Goal: Task Accomplishment & Management: Manage account settings

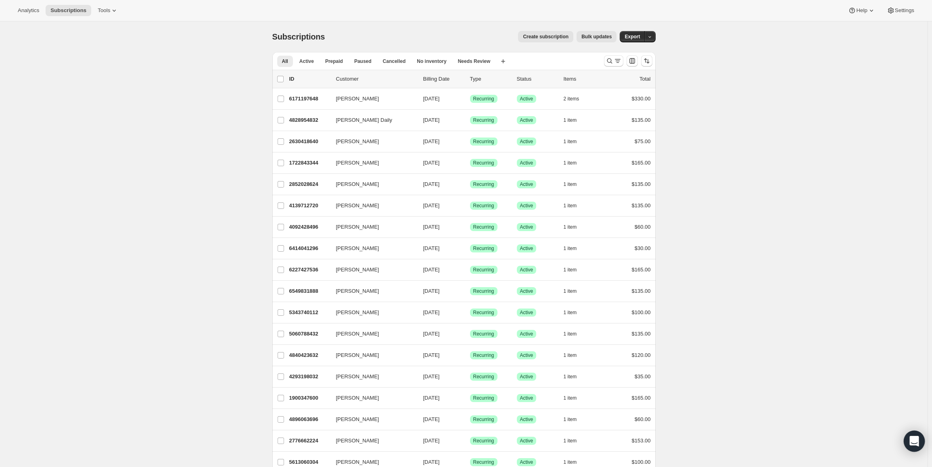
click at [914, 432] on div "Open Intercom Messenger" at bounding box center [914, 441] width 21 height 21
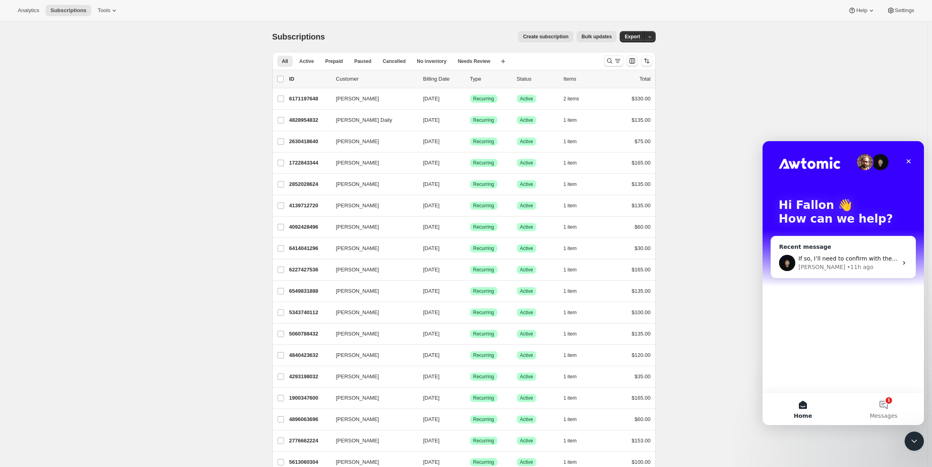
click at [843, 255] on div "If so, I’ll need to confirm with the team whether this is something we can supp…" at bounding box center [848, 259] width 99 height 8
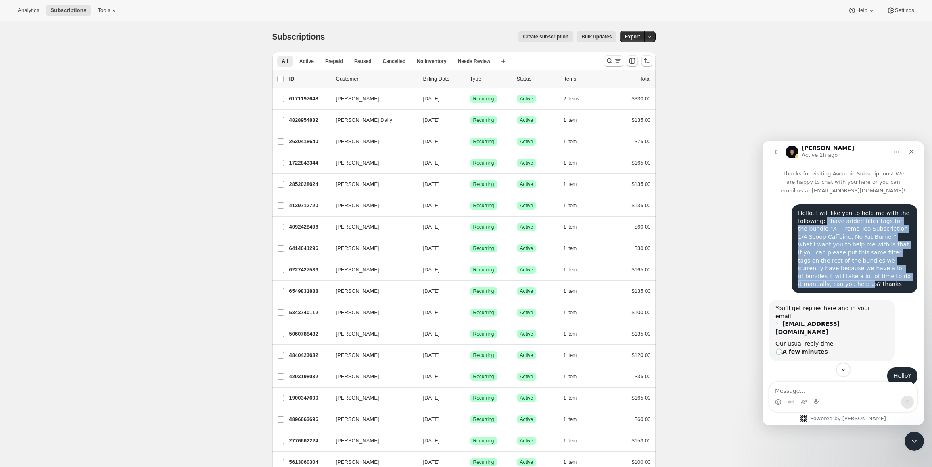
drag, startPoint x: 820, startPoint y: 222, endPoint x: 863, endPoint y: 277, distance: 69.3
click at [863, 277] on div "Hello, I will like you to help me with the following: I have added filter tags …" at bounding box center [854, 248] width 113 height 79
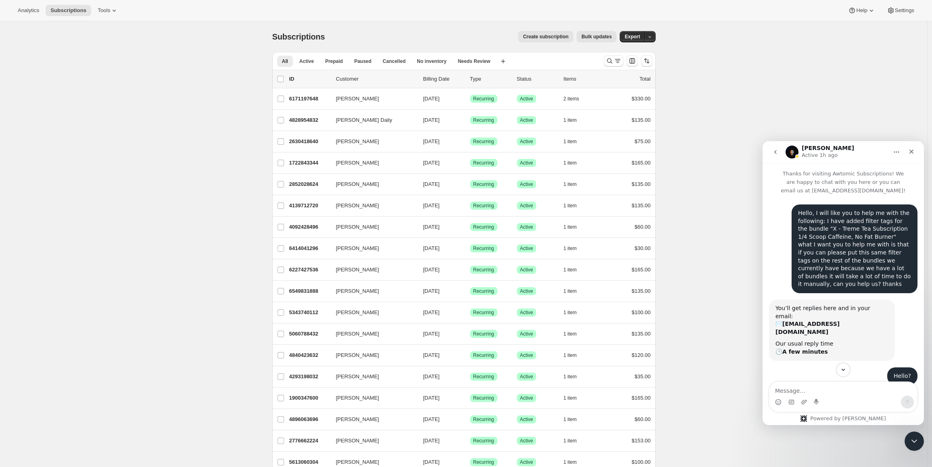
click at [881, 279] on div "Hello, I will like you to help me with the following: I have added filter tags …" at bounding box center [854, 248] width 113 height 79
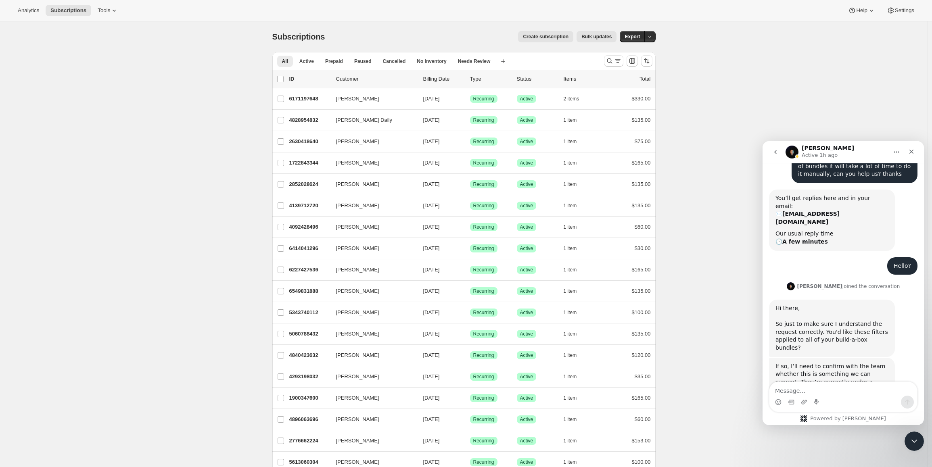
scroll to position [79, 0]
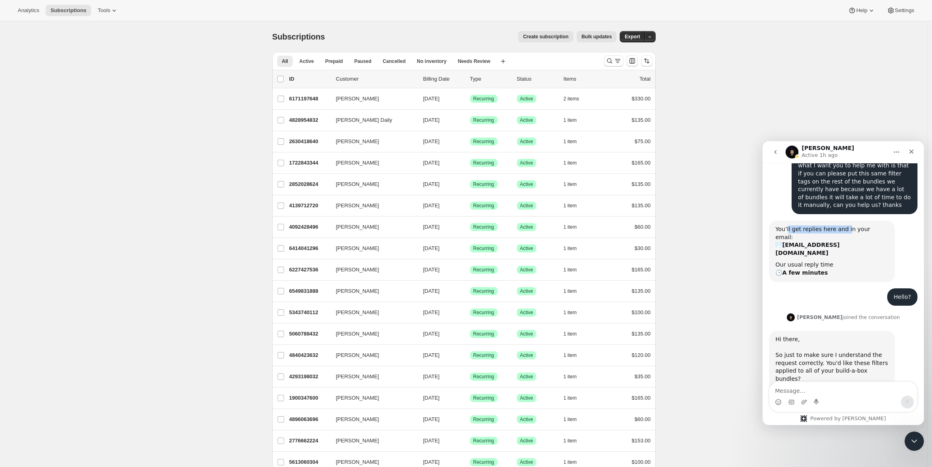
drag, startPoint x: 787, startPoint y: 221, endPoint x: 844, endPoint y: 223, distance: 56.9
click at [844, 226] on div "You’ll get replies here and in your email: ✉️ [EMAIL_ADDRESS][DOMAIN_NAME]" at bounding box center [832, 241] width 113 height 31
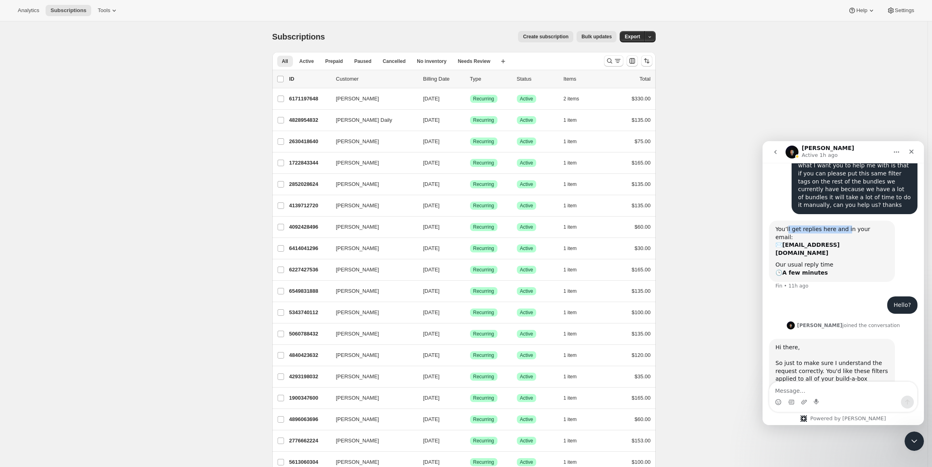
scroll to position [168, 0]
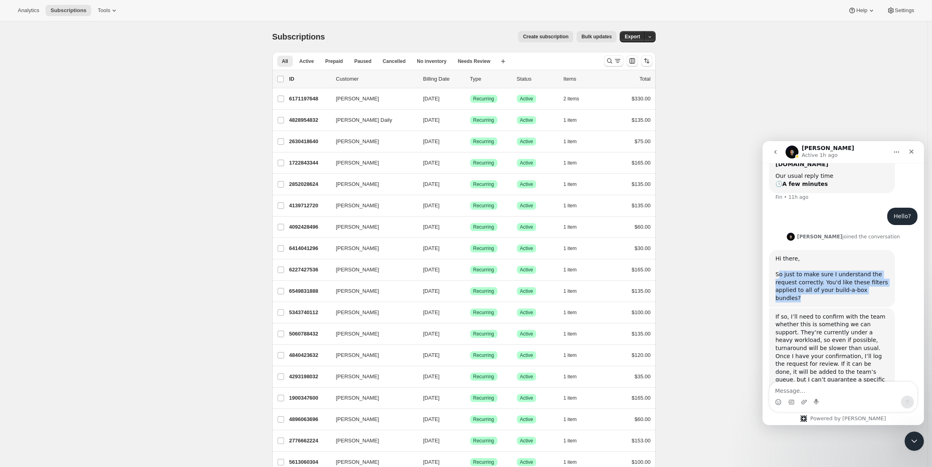
drag, startPoint x: 778, startPoint y: 252, endPoint x: 897, endPoint y: 270, distance: 120.8
click at [897, 270] on div "Hi there, So just to make sure I understand the request correctly. You'd like t…" at bounding box center [843, 279] width 148 height 58
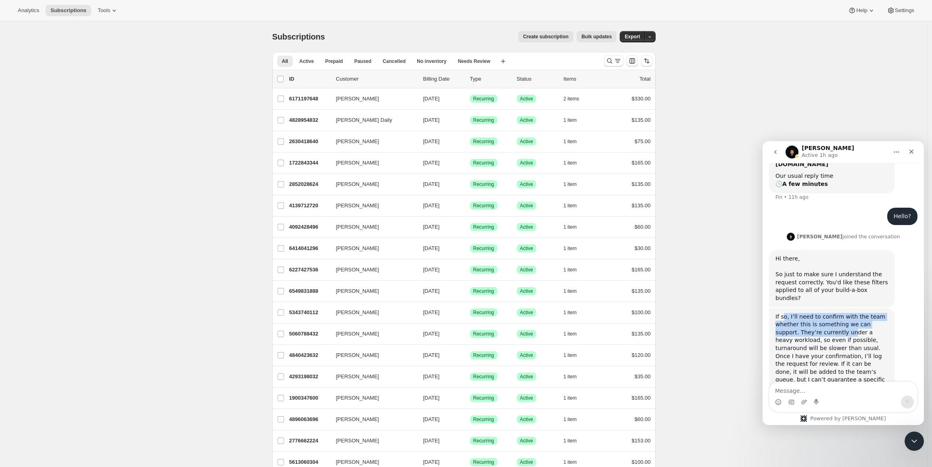
drag, startPoint x: 782, startPoint y: 288, endPoint x: 825, endPoint y: 301, distance: 45.3
click at [825, 313] on div "If so, I’ll need to confirm with the team whether this is something we can supp…" at bounding box center [832, 356] width 113 height 87
drag, startPoint x: 785, startPoint y: 265, endPoint x: 903, endPoint y: 268, distance: 118.3
click at [903, 268] on div "Hi there, So just to make sure I understand the request correctly. You'd like t…" at bounding box center [843, 279] width 148 height 58
click at [870, 270] on div "Hi there, So just to make sure I understand the request correctly. You'd like t…" at bounding box center [832, 279] width 113 height 48
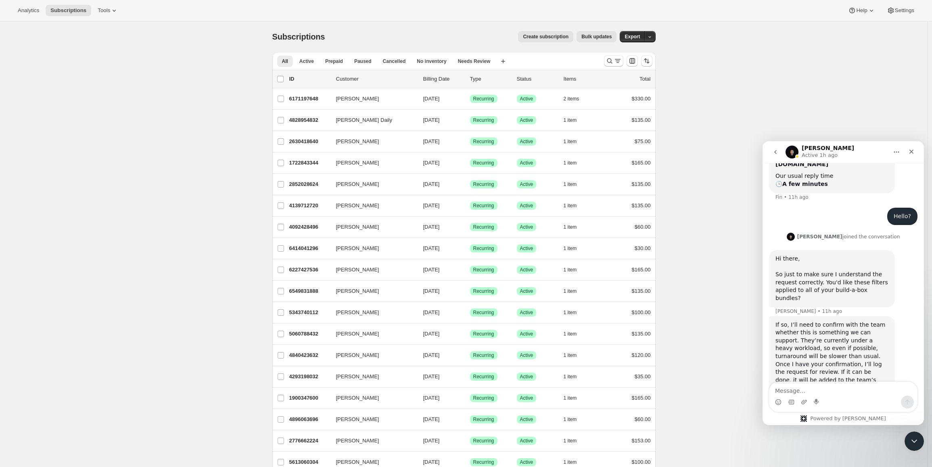
scroll to position [176, 0]
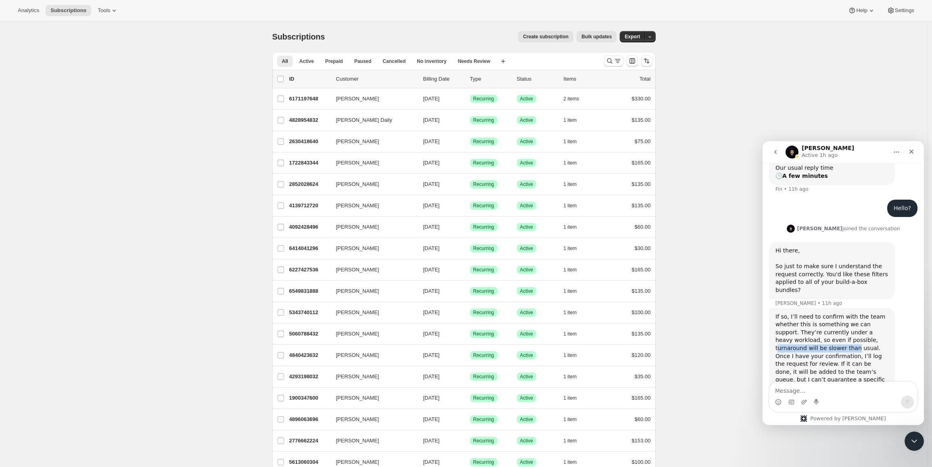
drag, startPoint x: 818, startPoint y: 309, endPoint x: 786, endPoint y: 316, distance: 32.6
click at [786, 316] on div "If so, I’ll need to confirm with the team whether this is something we can supp…" at bounding box center [832, 356] width 113 height 87
drag, startPoint x: 799, startPoint y: 301, endPoint x: 796, endPoint y: 316, distance: 15.6
click at [796, 316] on div "If so, I’ll need to confirm with the team whether this is something we can supp…" at bounding box center [832, 356] width 113 height 87
drag, startPoint x: 808, startPoint y: 317, endPoint x: 832, endPoint y: 324, distance: 24.8
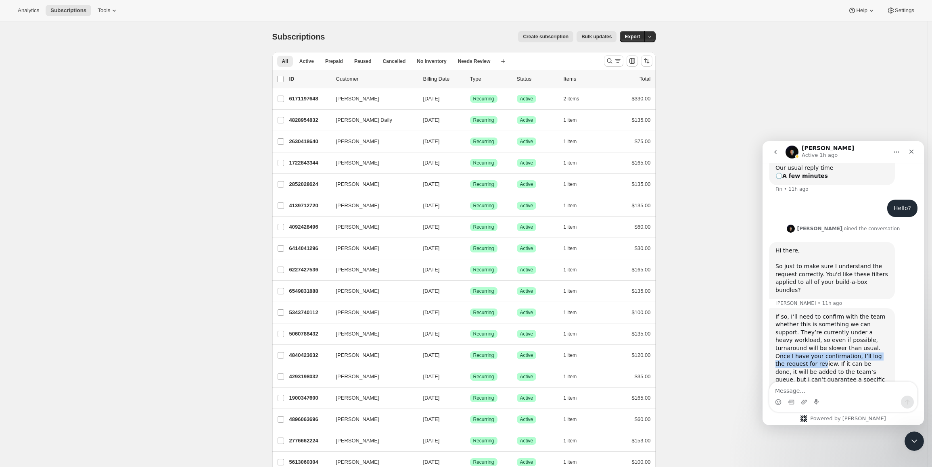
click at [832, 324] on div "If so, I’ll need to confirm with the team whether this is something we can supp…" at bounding box center [832, 356] width 113 height 87
drag, startPoint x: 851, startPoint y: 325, endPoint x: 879, endPoint y: 326, distance: 28.7
click at [879, 326] on div "If so, I’ll need to confirm with the team whether this is something we can supp…" at bounding box center [832, 356] width 113 height 87
drag, startPoint x: 776, startPoint y: 332, endPoint x: 860, endPoint y: 335, distance: 83.6
click at [860, 335] on div "If so, I’ll need to confirm with the team whether this is something we can supp…" at bounding box center [832, 356] width 113 height 87
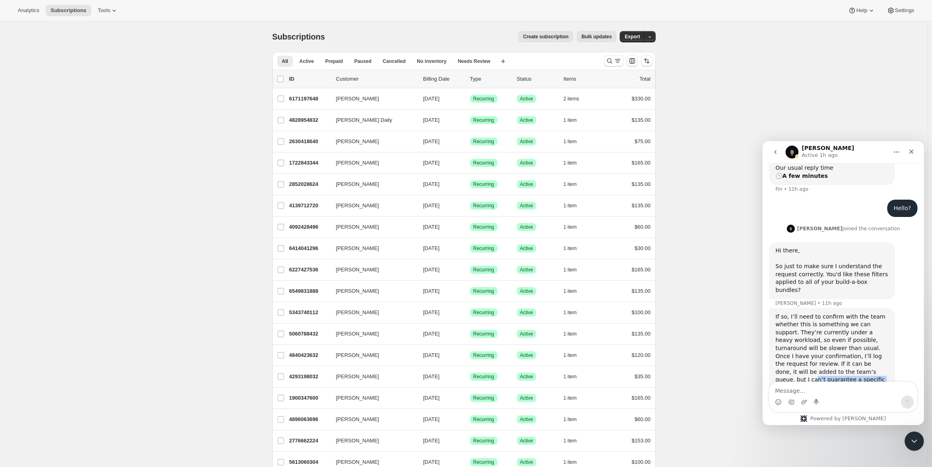
drag, startPoint x: 782, startPoint y: 341, endPoint x: 860, endPoint y: 341, distance: 77.5
click at [860, 341] on div "If so, I’ll need to confirm with the team whether this is something we can supp…" at bounding box center [832, 356] width 113 height 87
drag, startPoint x: 784, startPoint y: 351, endPoint x: 798, endPoint y: 354, distance: 14.5
click at [798, 354] on div "If so, I’ll need to confirm with the team whether this is something we can supp…" at bounding box center [832, 356] width 113 height 87
click at [809, 355] on div "If so, I’ll need to confirm with the team whether this is something we can supp…" at bounding box center [832, 356] width 113 height 87
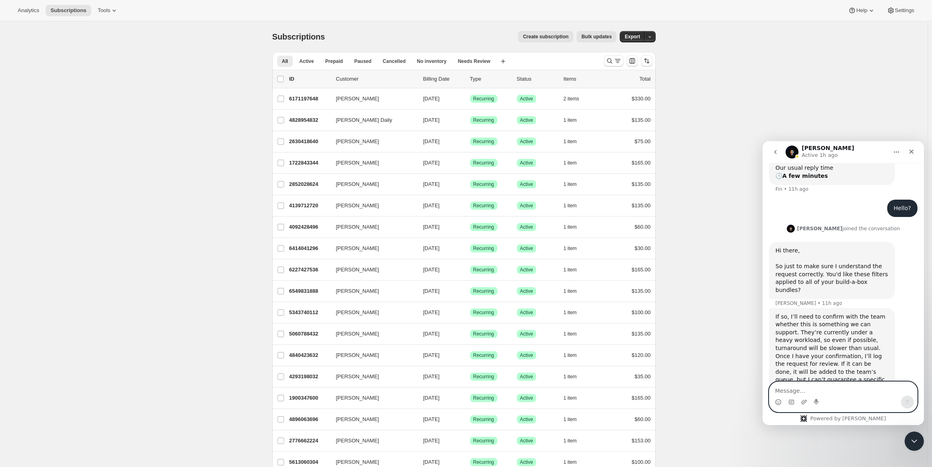
click at [837, 393] on textarea "Message…" at bounding box center [844, 389] width 148 height 14
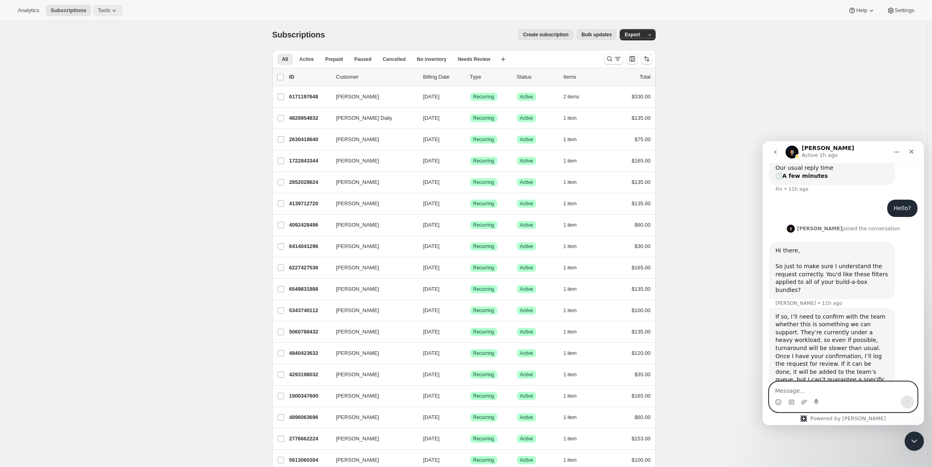
scroll to position [0, 0]
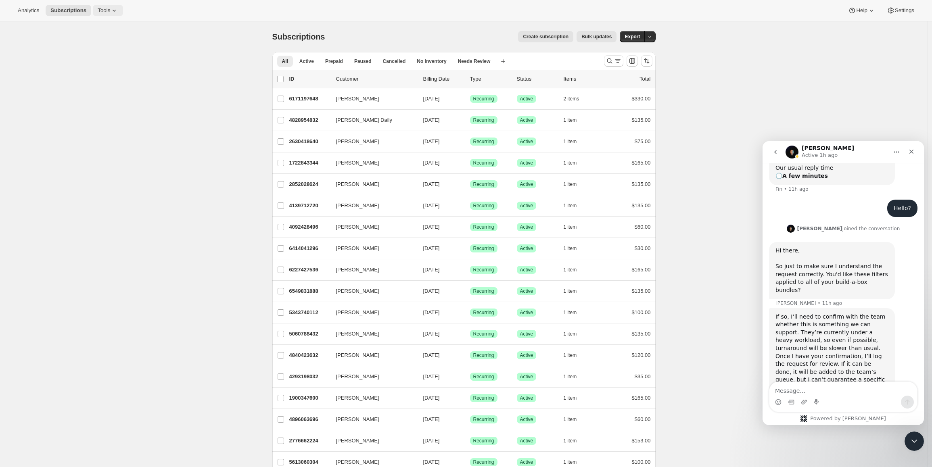
click at [112, 15] on button "Tools" at bounding box center [108, 10] width 30 height 11
click at [116, 55] on span "Bundles" at bounding box center [113, 55] width 71 height 8
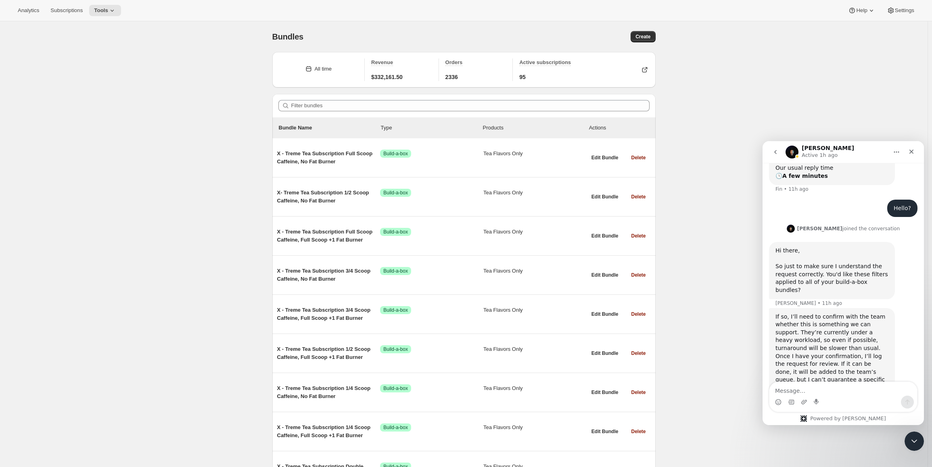
scroll to position [15, 0]
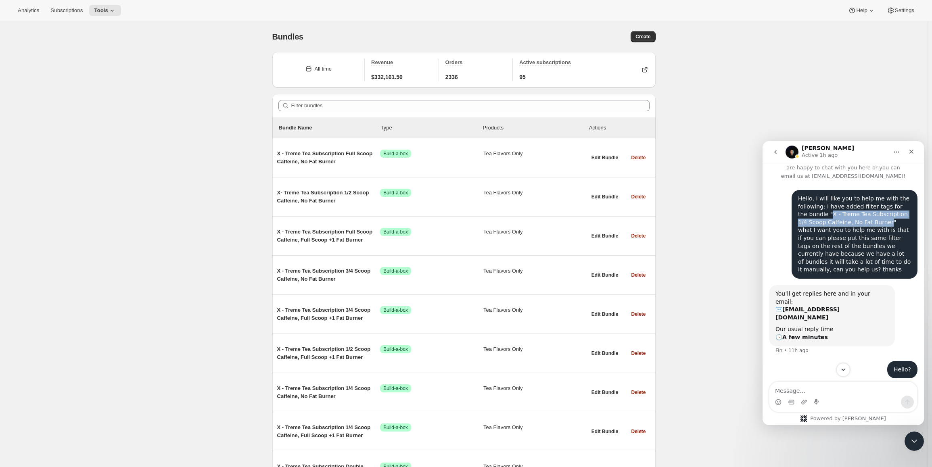
drag, startPoint x: 815, startPoint y: 213, endPoint x: 868, endPoint y: 221, distance: 53.9
click at [868, 221] on div "Hello, I will like you to help me with the following: I have added filter tags …" at bounding box center [854, 234] width 113 height 79
copy div "X - Treme Tea Subscription 1/4 Scoop Caffeine, No Fat Burner"
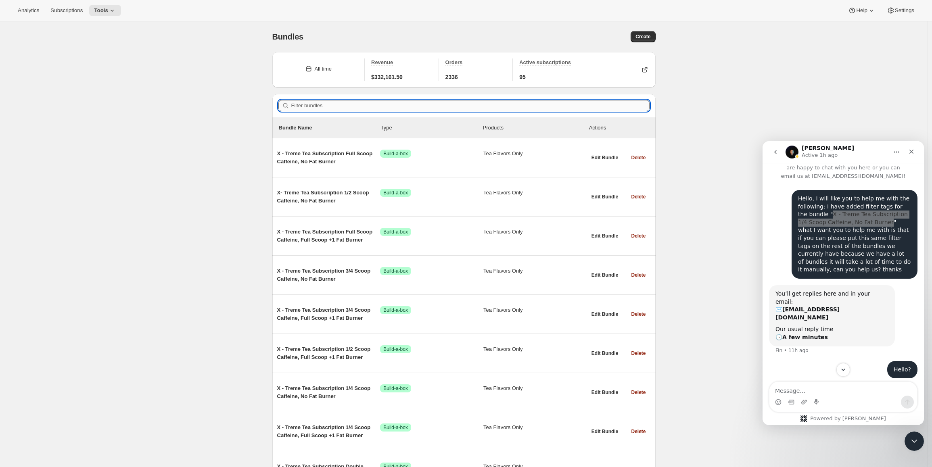
click at [305, 102] on input "Filter bundles" at bounding box center [470, 105] width 358 height 11
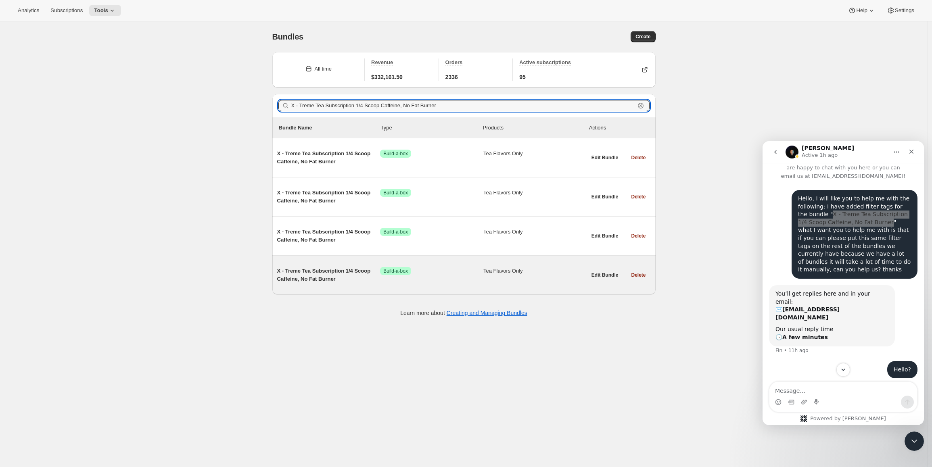
type input "X - Treme Tea Subscription 1/4 Scoop Caffeine, No Fat Burner"
click at [297, 267] on span "X - Treme Tea Subscription 1/4 Scoop Caffeine, No Fat Burner" at bounding box center [328, 275] width 103 height 16
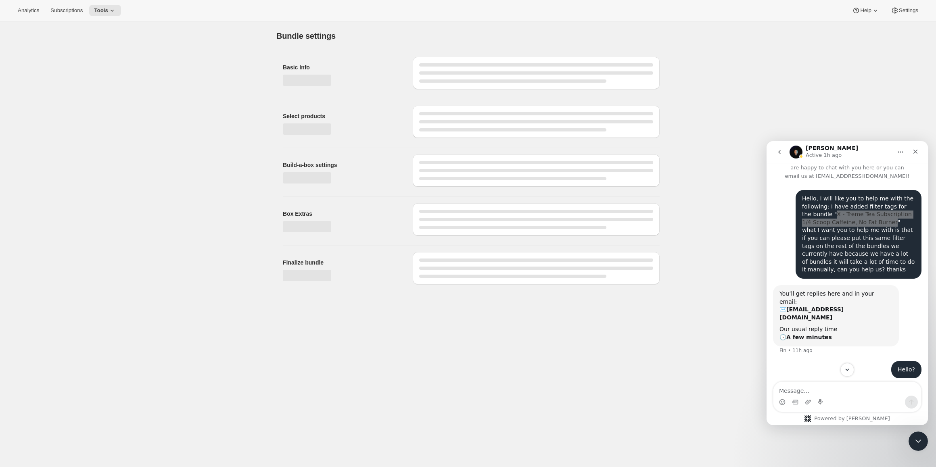
type input "X - Treme Tea Subscription 1/4 Scoop Caffeine, No Fat Burner"
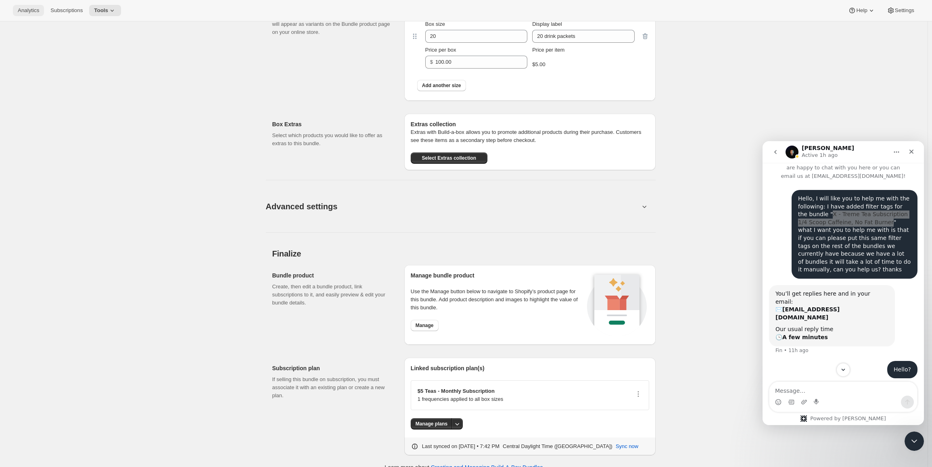
scroll to position [510, 0]
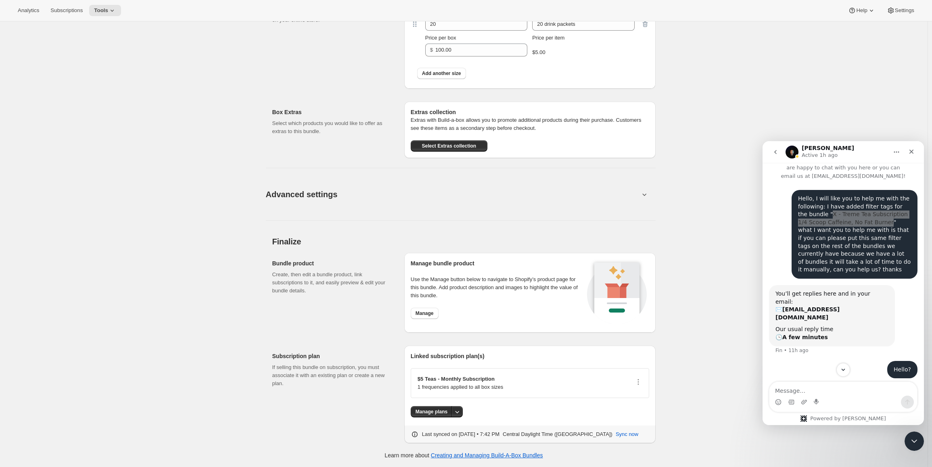
click at [648, 194] on icon at bounding box center [644, 194] width 8 height 8
click at [646, 195] on icon at bounding box center [644, 195] width 4 height 2
click at [642, 195] on button "Advanced settings" at bounding box center [452, 194] width 383 height 31
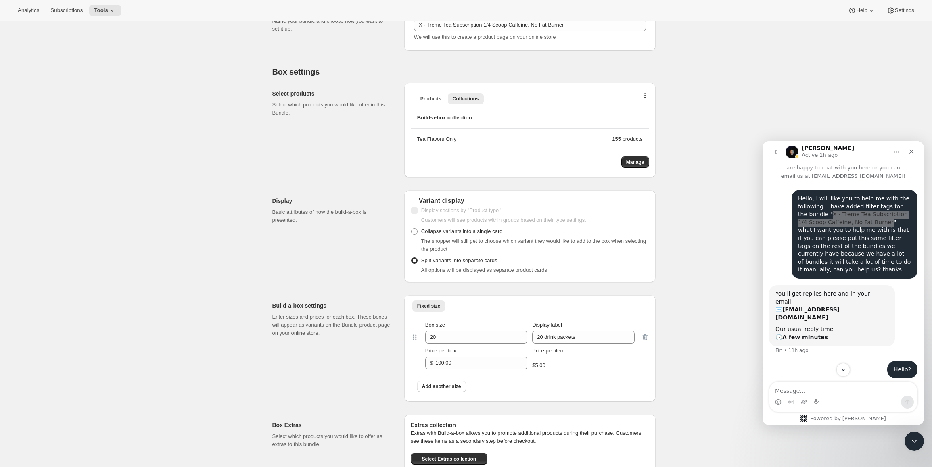
scroll to position [0, 0]
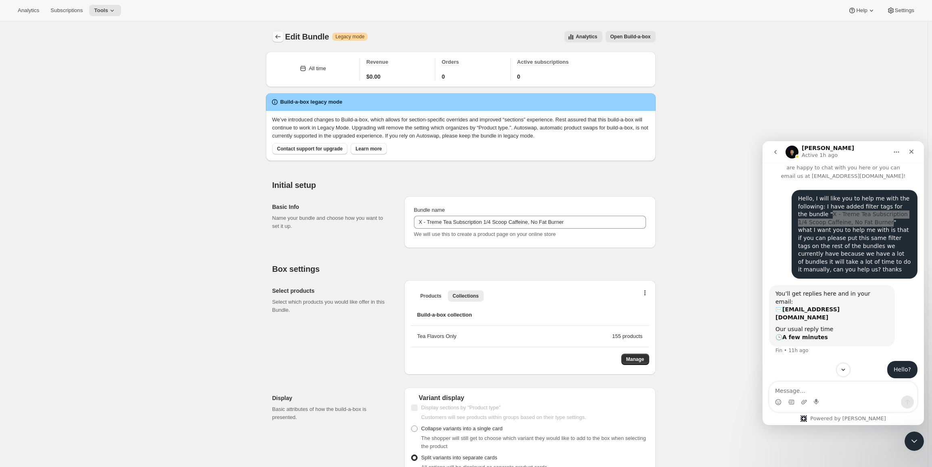
click at [282, 33] on icon "Bundles" at bounding box center [278, 37] width 8 height 8
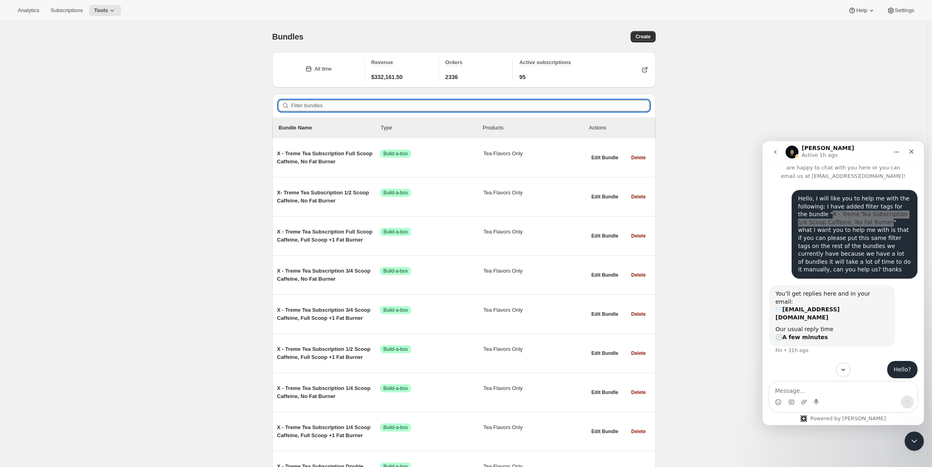
click at [383, 100] on input "Filter bundles" at bounding box center [470, 105] width 358 height 11
paste input "X - Treme Tea Subscription 1/4 Scoop Caffeine, No Fat Burner"
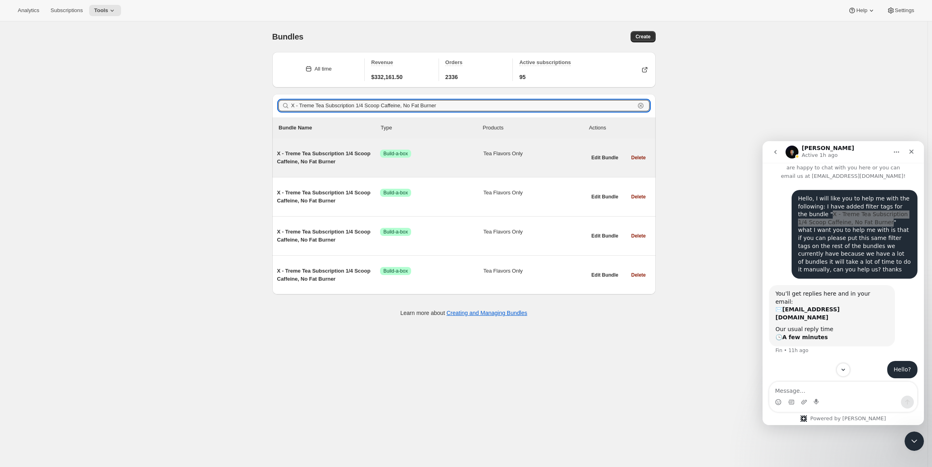
type input "X - Treme Tea Subscription 1/4 Scoop Caffeine, No Fat Burner"
click at [338, 151] on span "X - Treme Tea Subscription 1/4 Scoop Caffeine, No Fat Burner" at bounding box center [328, 158] width 103 height 16
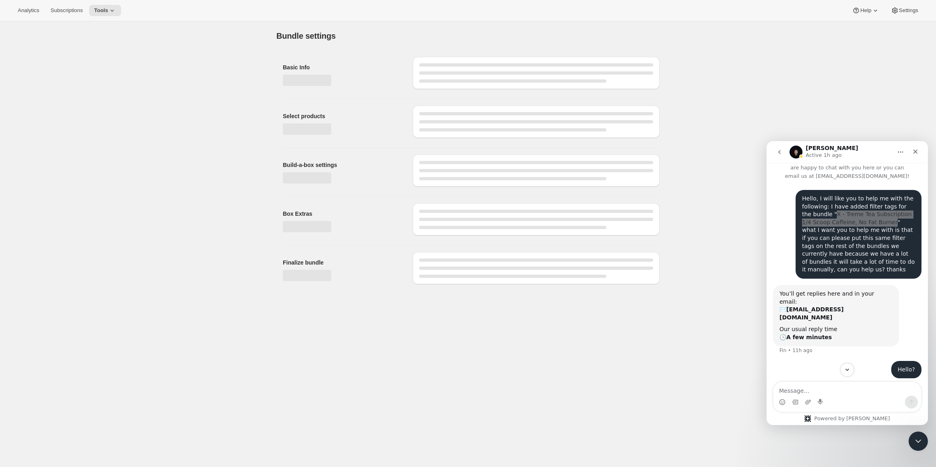
type input "X - Treme Tea Subscription 1/4 Scoop Caffeine, No Fat Burner"
checkbox input "true"
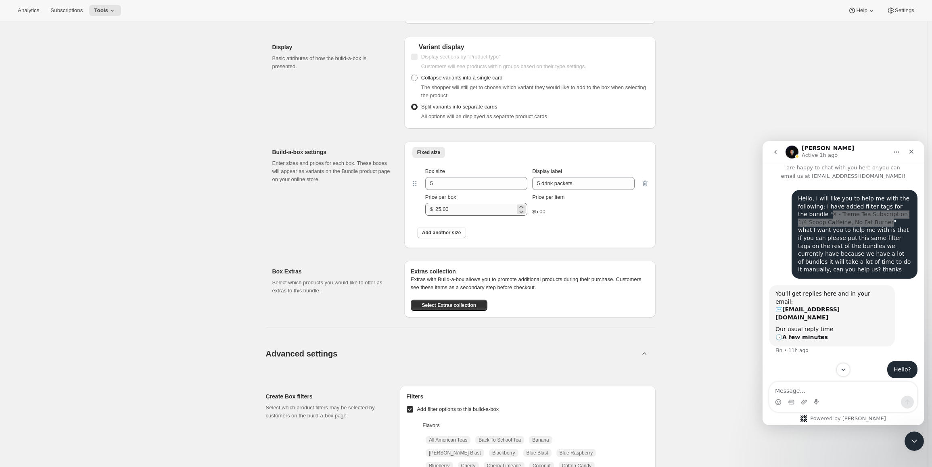
scroll to position [568, 0]
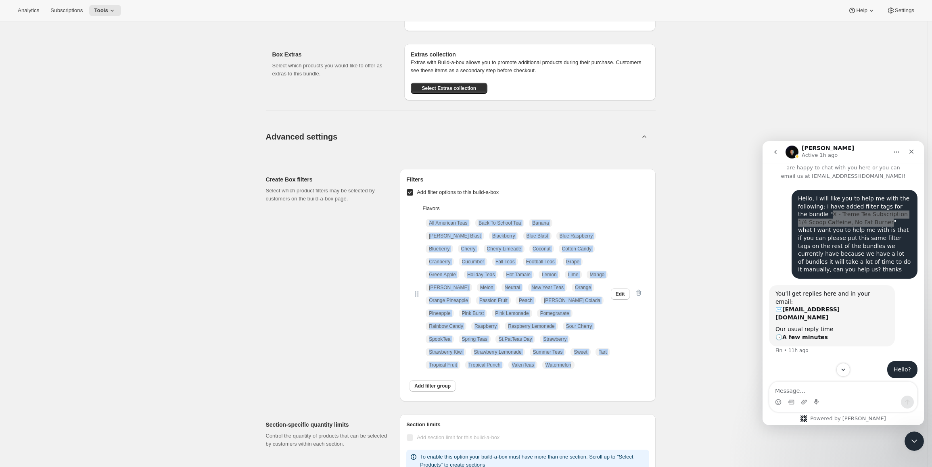
drag, startPoint x: 460, startPoint y: 205, endPoint x: 581, endPoint y: 358, distance: 195.1
click at [581, 358] on div "Flavors All American Teas Back To School Tea Banana [PERSON_NAME] Blast Blackbe…" at bounding box center [528, 289] width 230 height 169
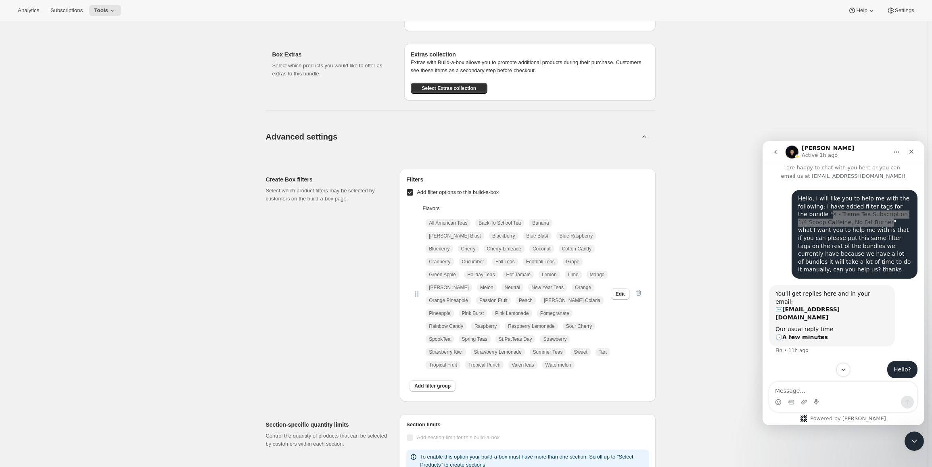
click at [317, 293] on div "Create Box filters Select which product filters may be selected by customers on…" at bounding box center [330, 285] width 128 height 232
click at [623, 293] on span "Edit" at bounding box center [620, 294] width 9 height 6
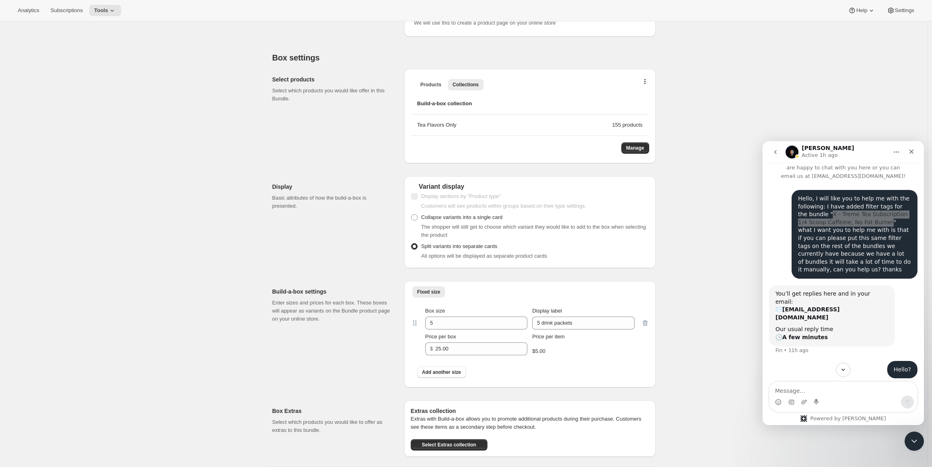
scroll to position [0, 0]
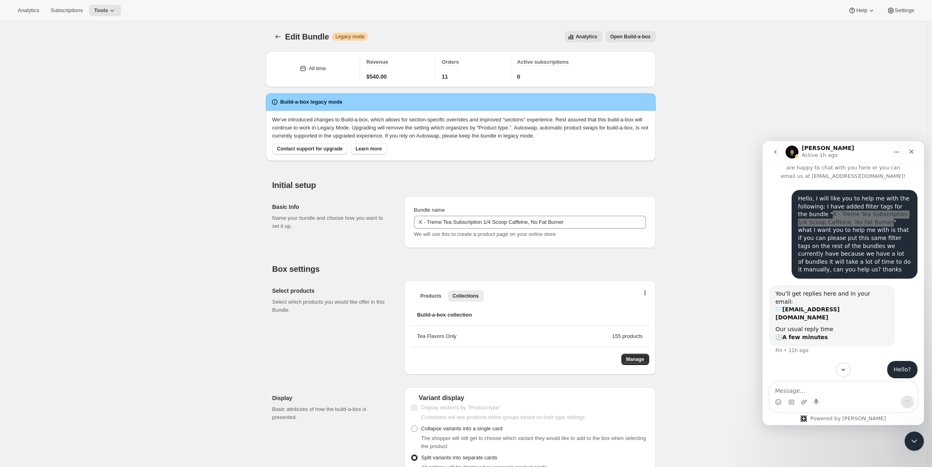
click at [632, 35] on span "Open Build-a-box" at bounding box center [631, 36] width 40 height 6
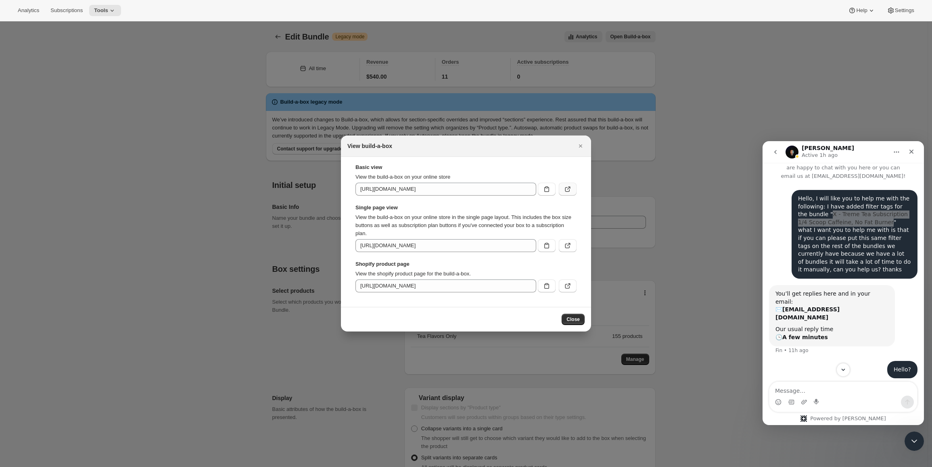
click at [571, 188] on icon ":rg7:" at bounding box center [568, 189] width 8 height 8
click at [579, 146] on icon "Close" at bounding box center [581, 146] width 8 height 8
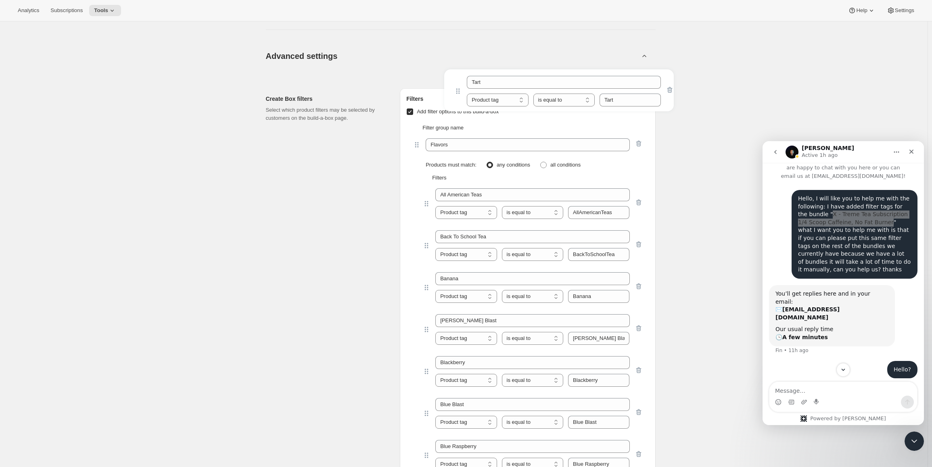
scroll to position [638, 0]
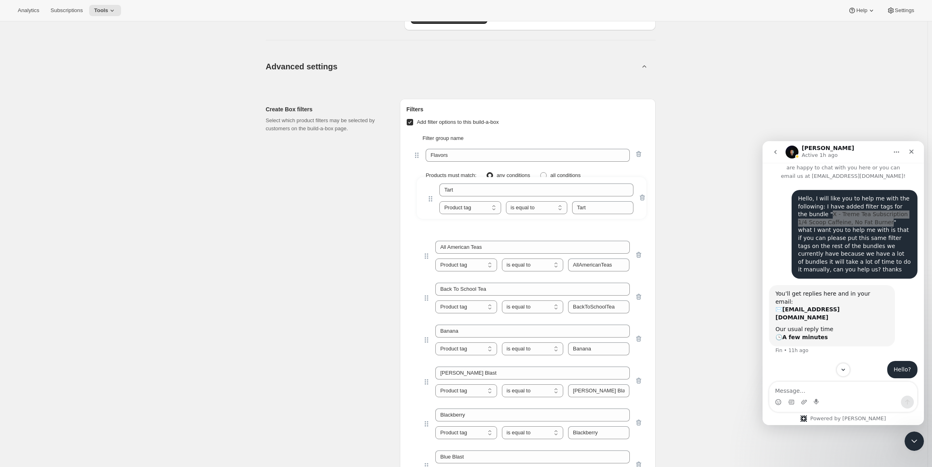
drag, startPoint x: 428, startPoint y: 206, endPoint x: 431, endPoint y: 199, distance: 7.4
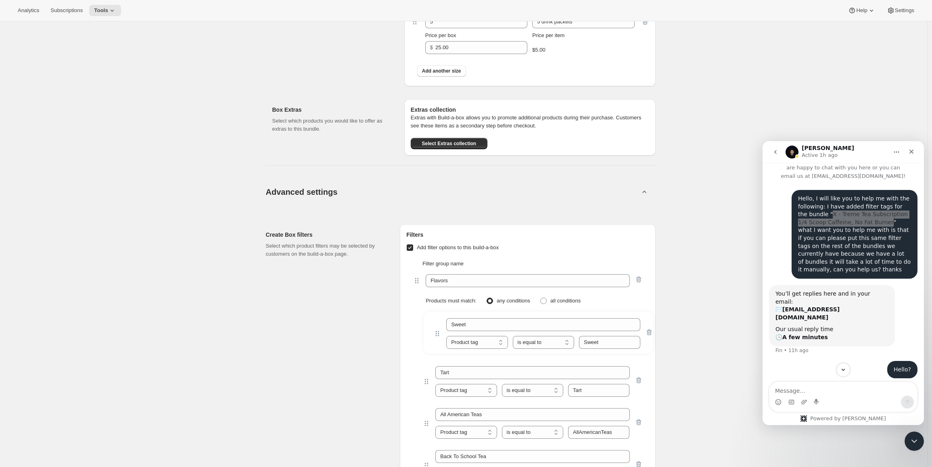
scroll to position [514, 0]
drag, startPoint x: 430, startPoint y: 385, endPoint x: 441, endPoint y: 337, distance: 49.0
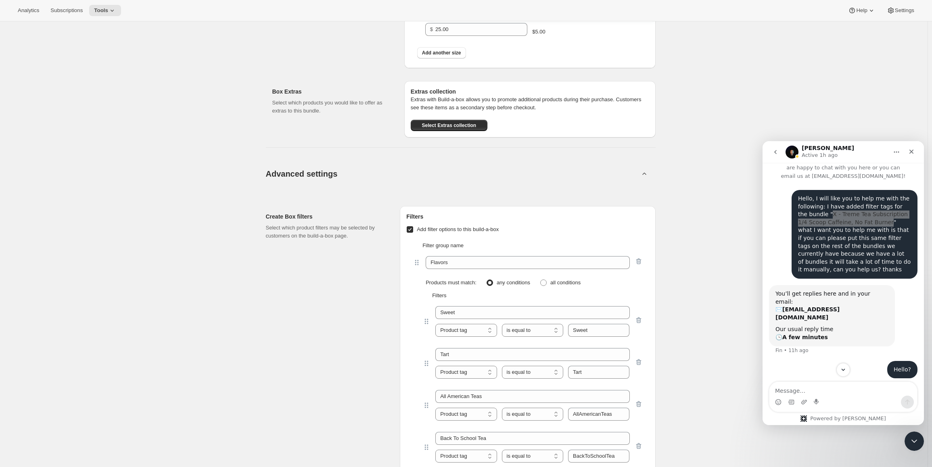
scroll to position [500, 0]
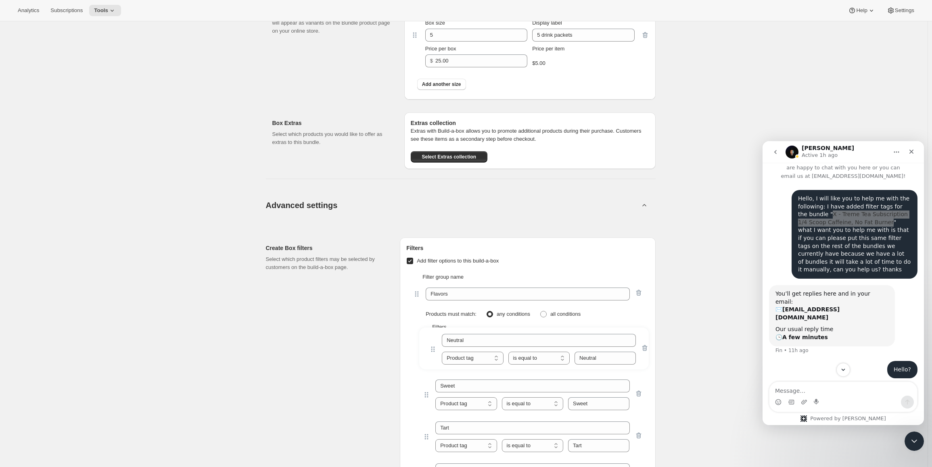
drag, startPoint x: 429, startPoint y: 263, endPoint x: 435, endPoint y: 349, distance: 86.9
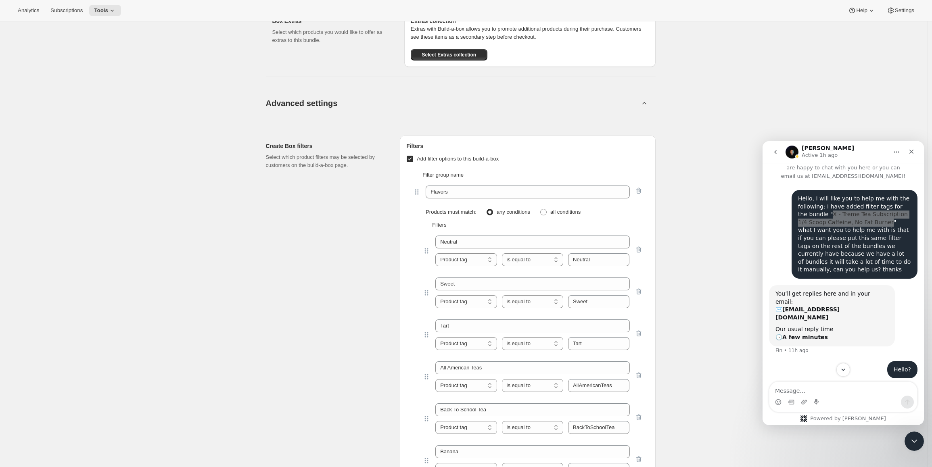
scroll to position [661, 0]
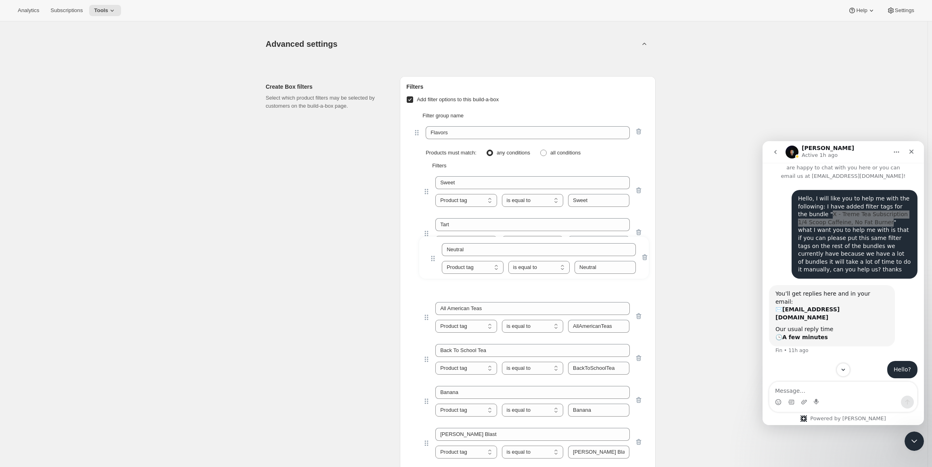
drag, startPoint x: 430, startPoint y: 191, endPoint x: 434, endPoint y: 272, distance: 80.8
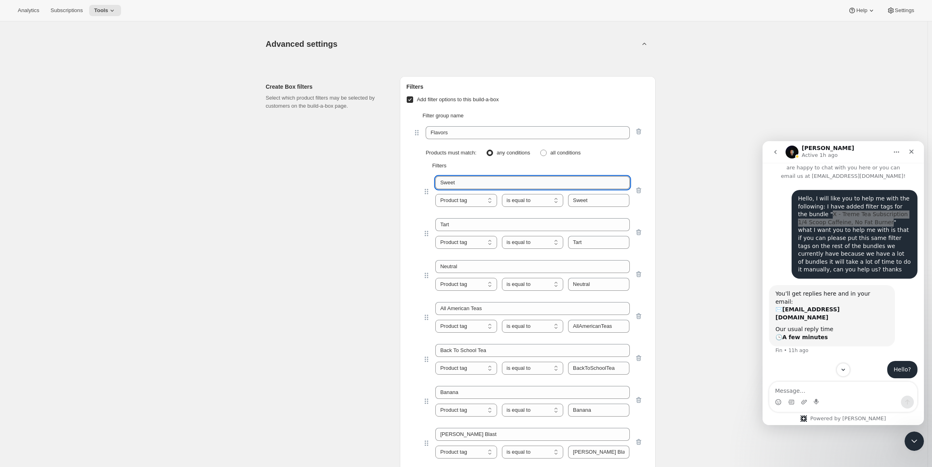
click at [485, 187] on input "Sweet" at bounding box center [532, 182] width 194 height 13
drag, startPoint x: 485, startPoint y: 187, endPoint x: 460, endPoint y: 185, distance: 25.9
click at [460, 185] on input "Sweet flavor" at bounding box center [532, 182] width 194 height 13
type input "Sweet flavor"
click at [470, 229] on input "Tart" at bounding box center [532, 224] width 194 height 13
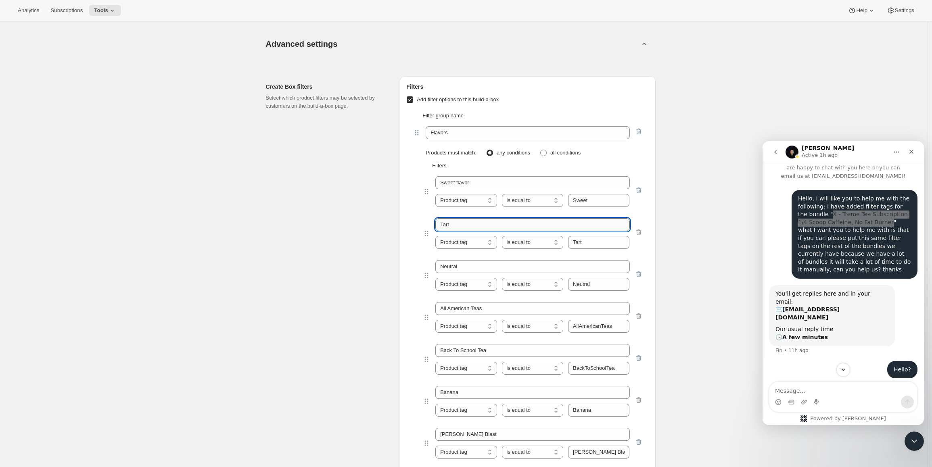
paste input "flavor"
type input "Tart flavor"
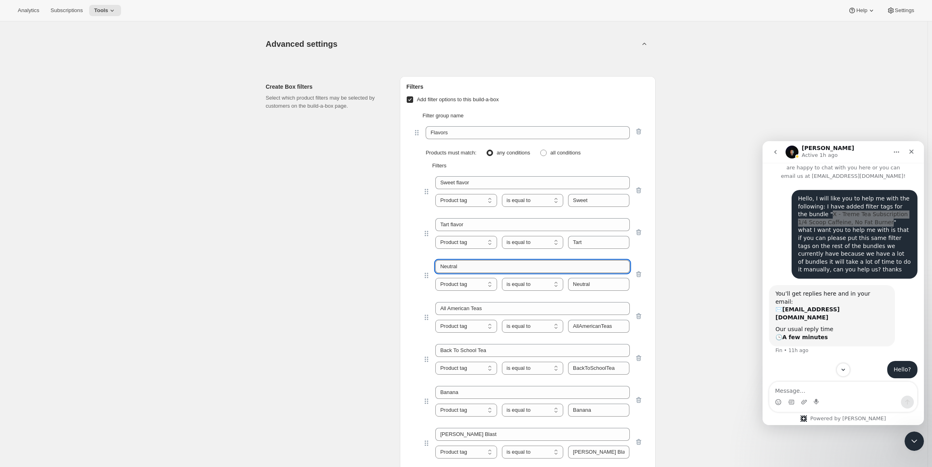
click at [479, 270] on input "Neutral" at bounding box center [532, 266] width 194 height 13
paste input "flavor"
type input "Neutral flavor"
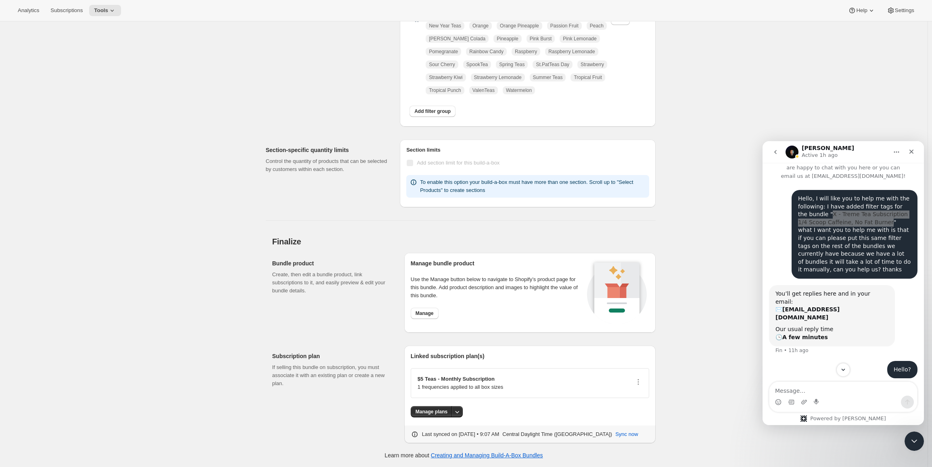
scroll to position [601, 0]
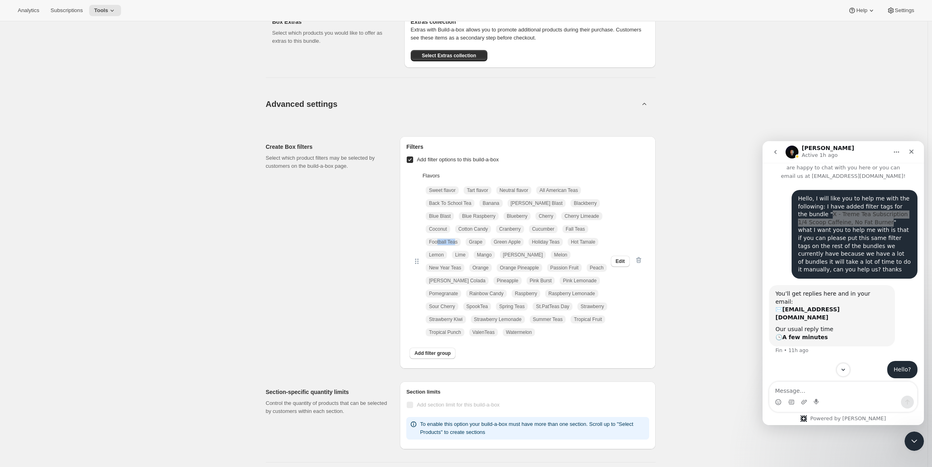
drag, startPoint x: 460, startPoint y: 242, endPoint x: 439, endPoint y: 242, distance: 21.8
click at [439, 242] on span "Football Teas" at bounding box center [443, 242] width 29 height 6
click at [619, 264] on span "Edit" at bounding box center [620, 261] width 9 height 6
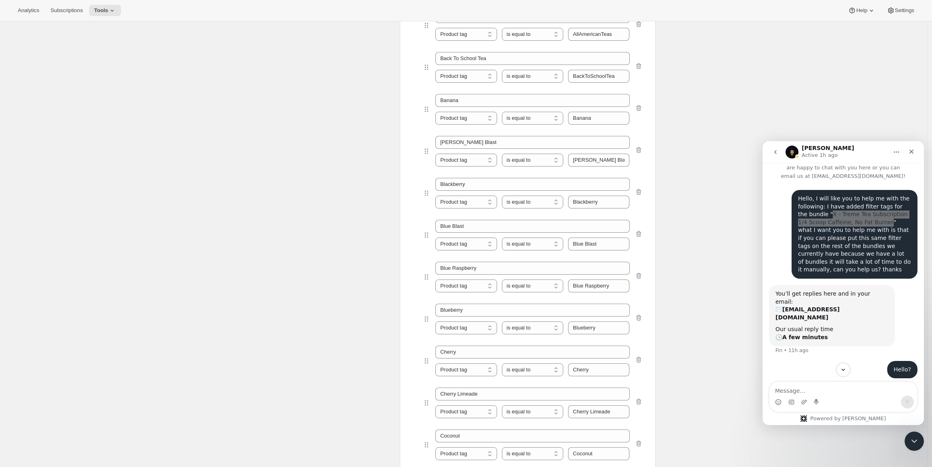
scroll to position [1166, 0]
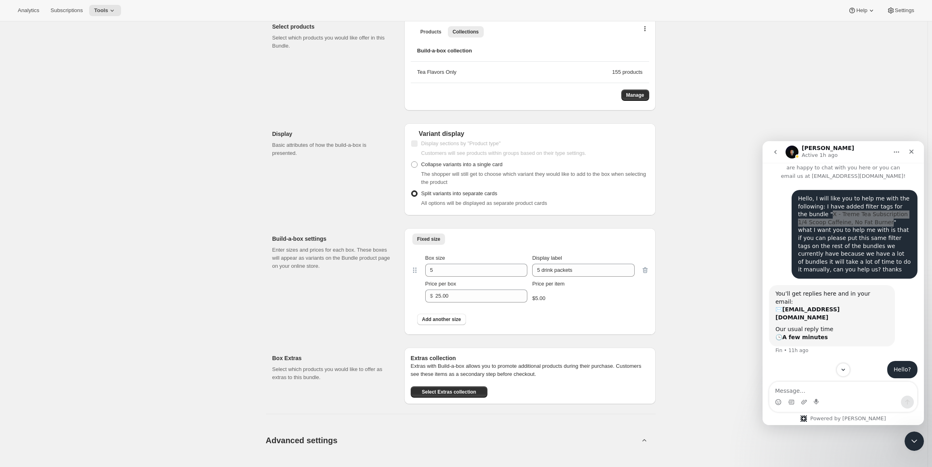
scroll to position [0, 0]
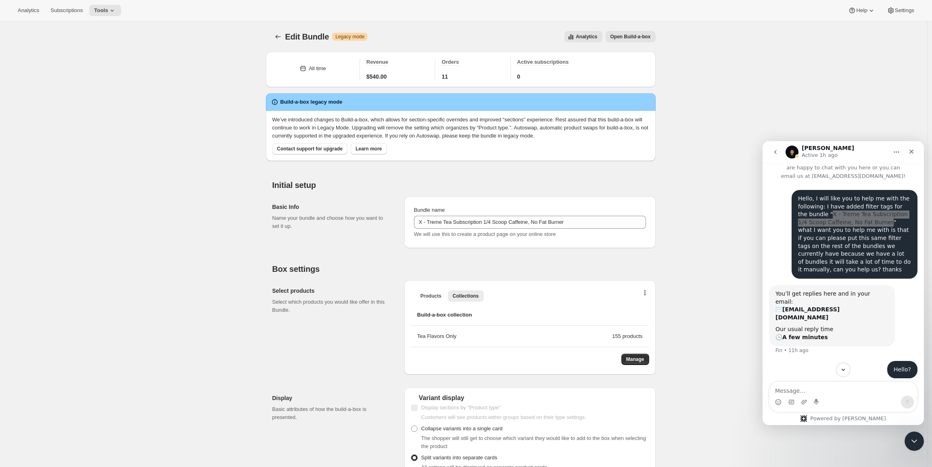
click at [631, 35] on span "Open Build-a-box" at bounding box center [631, 36] width 40 height 6
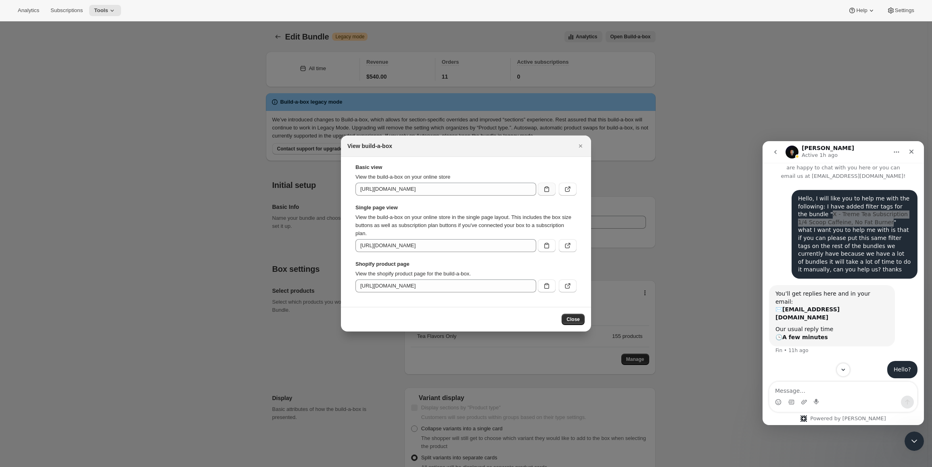
click at [550, 189] on icon ":rg7:" at bounding box center [547, 189] width 8 height 8
click at [552, 247] on button ":rg7:" at bounding box center [547, 245] width 18 height 13
click at [569, 248] on icon ":rg7:" at bounding box center [568, 246] width 8 height 8
click at [524, 250] on input "[URL][DOMAIN_NAME]" at bounding box center [446, 245] width 181 height 13
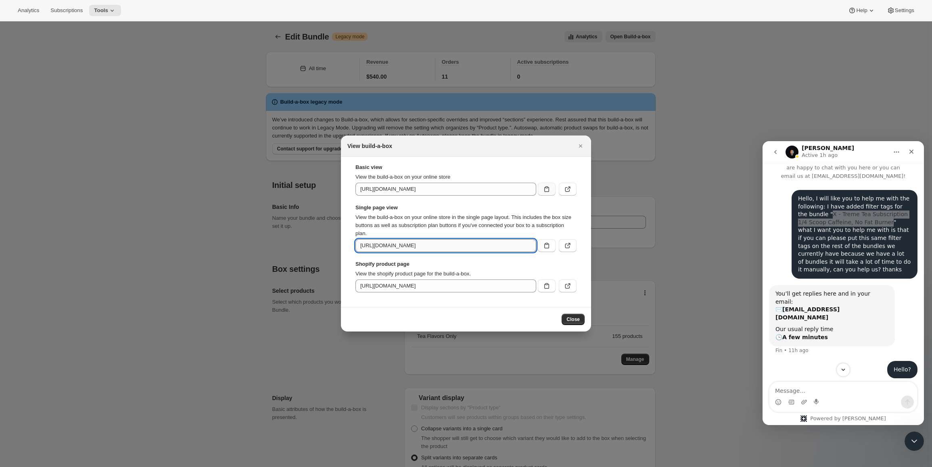
drag, startPoint x: 489, startPoint y: 245, endPoint x: 377, endPoint y: 248, distance: 111.8
click at [377, 248] on input "[URL][DOMAIN_NAME]" at bounding box center [446, 245] width 181 height 13
click at [563, 282] on button ":rg7:" at bounding box center [568, 286] width 18 height 13
click at [569, 242] on icon ":rg7:" at bounding box center [568, 246] width 8 height 8
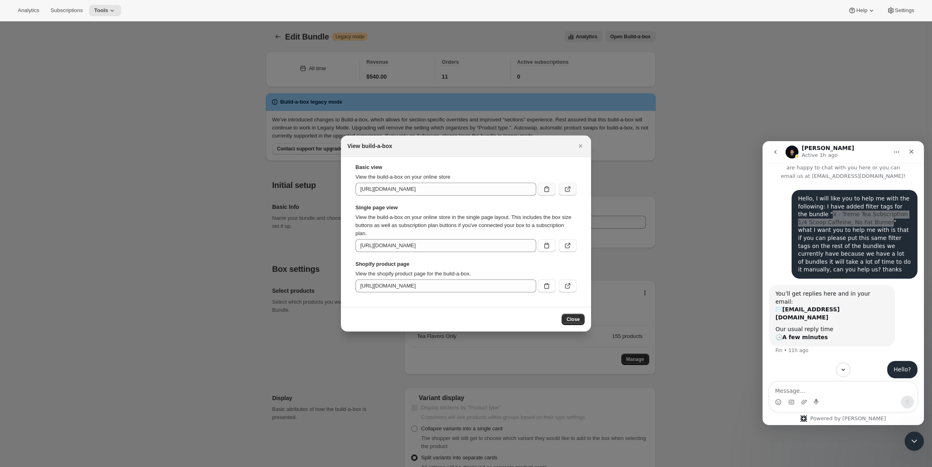
click at [565, 192] on icon ":rg7:" at bounding box center [568, 189] width 8 height 8
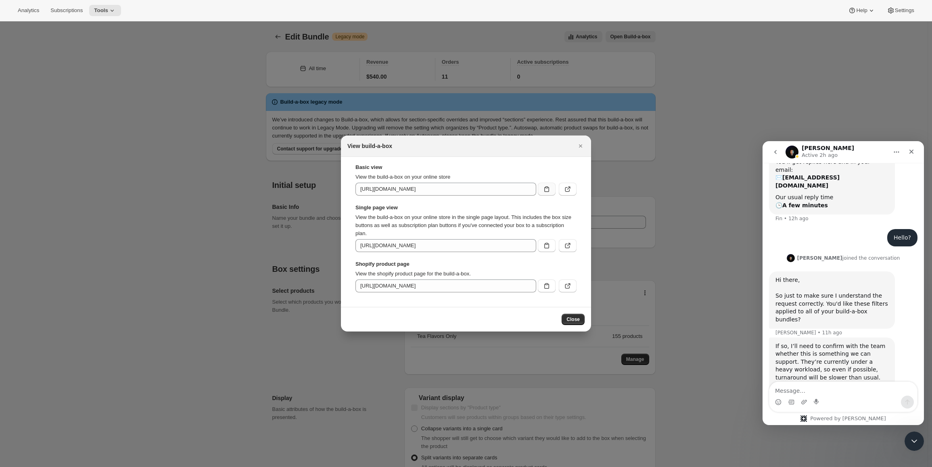
scroll to position [303, 0]
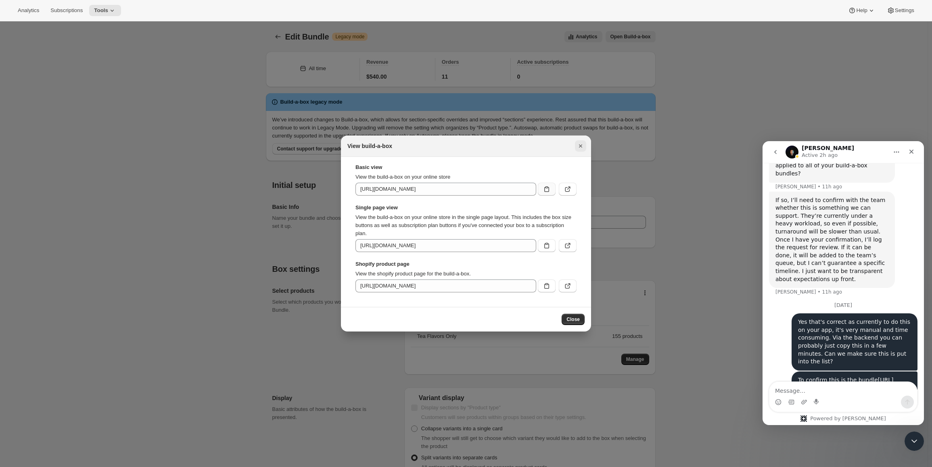
click at [579, 147] on icon "Close" at bounding box center [580, 145] width 3 height 3
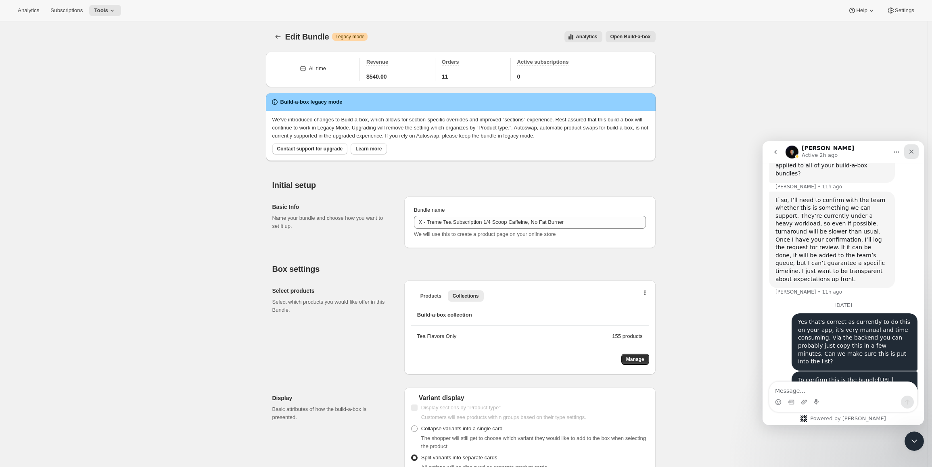
click at [911, 151] on icon "Close" at bounding box center [912, 152] width 4 height 4
